Goal: Information Seeking & Learning: Learn about a topic

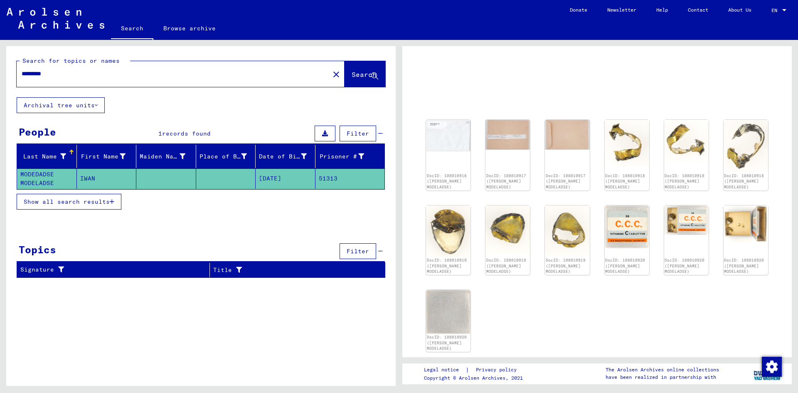
scroll to position [42, 0]
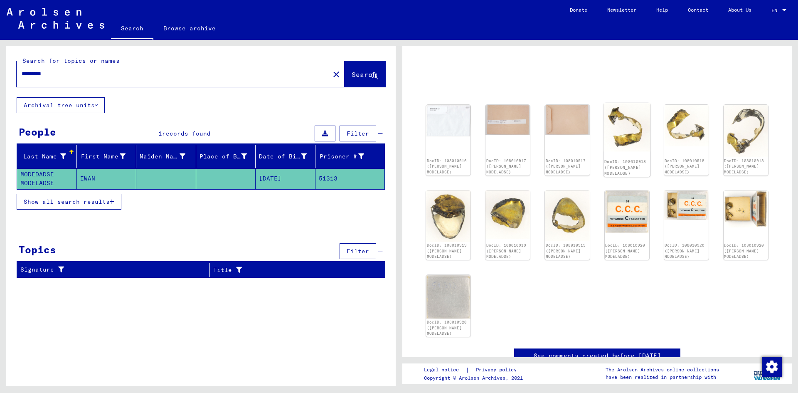
click at [636, 128] on img at bounding box center [627, 127] width 47 height 48
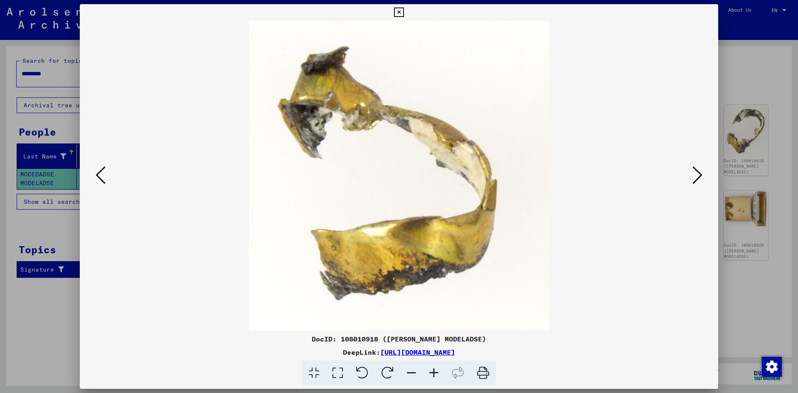
click at [702, 179] on icon at bounding box center [698, 175] width 10 height 20
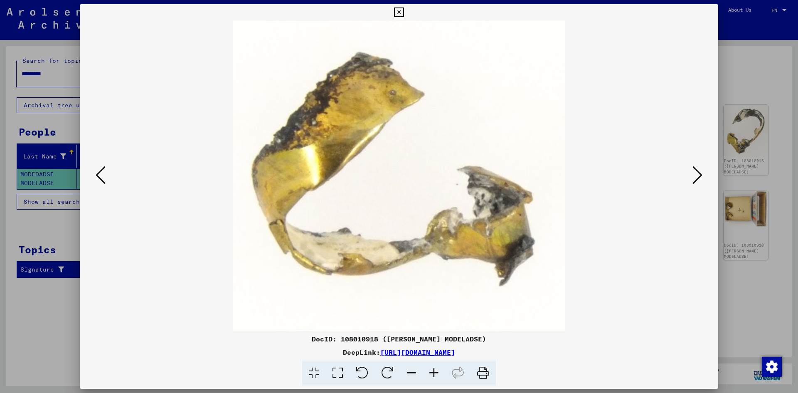
click at [696, 178] on icon at bounding box center [698, 175] width 10 height 20
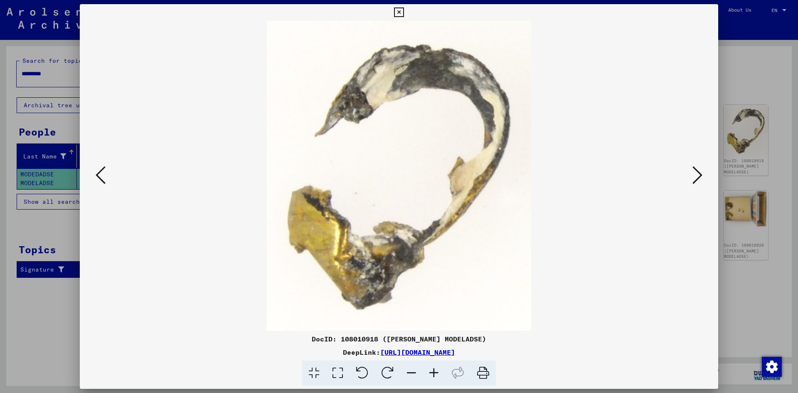
click at [696, 178] on icon at bounding box center [698, 175] width 10 height 20
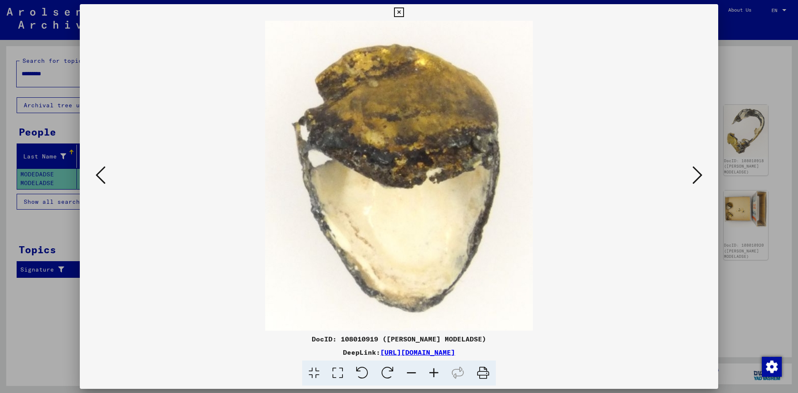
click at [696, 178] on icon at bounding box center [698, 175] width 10 height 20
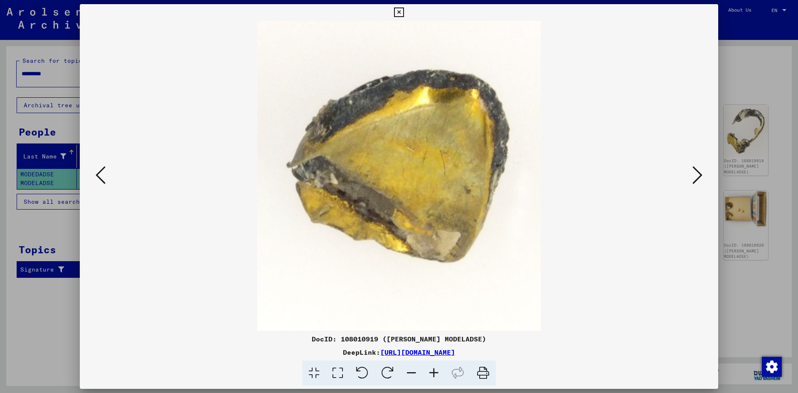
click at [696, 178] on icon at bounding box center [698, 175] width 10 height 20
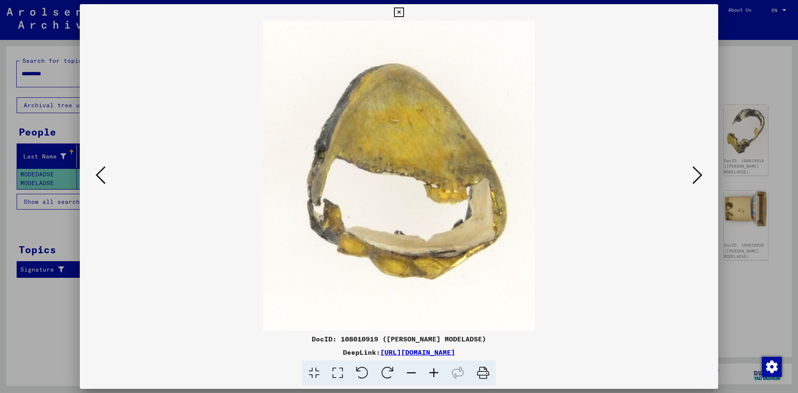
click at [691, 178] on button at bounding box center [697, 176] width 15 height 24
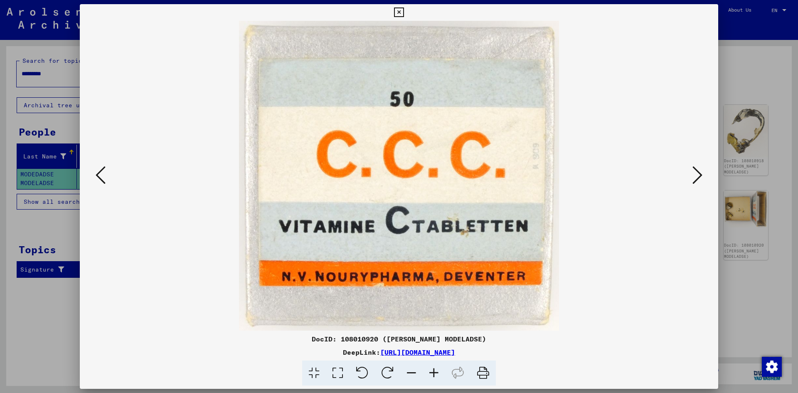
click at [690, 178] on button at bounding box center [697, 176] width 15 height 24
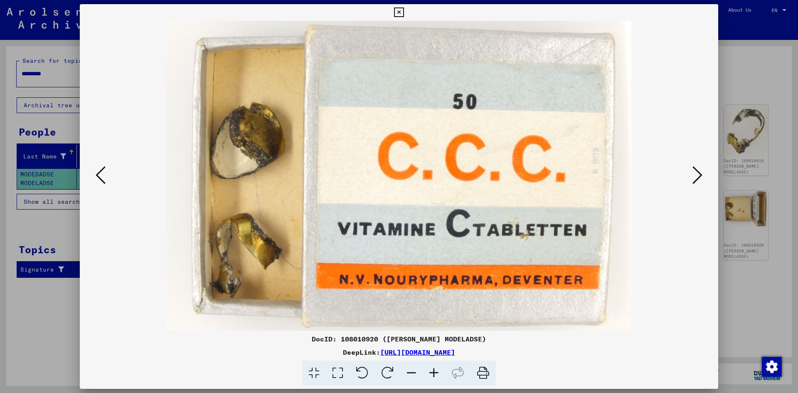
click at [688, 177] on img at bounding box center [399, 176] width 582 height 310
click at [782, 66] on div at bounding box center [399, 196] width 798 height 393
